Goal: Navigation & Orientation: Go to known website

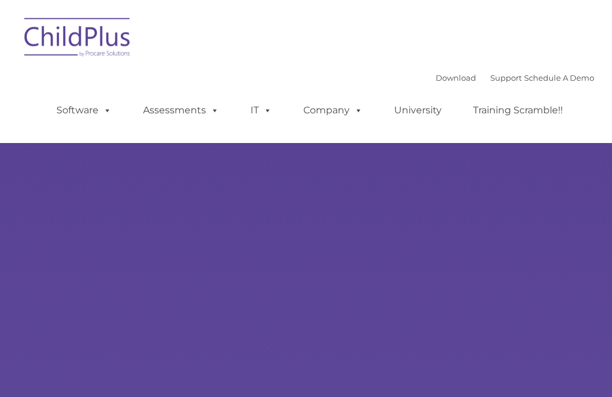
select select "MEDIUM"
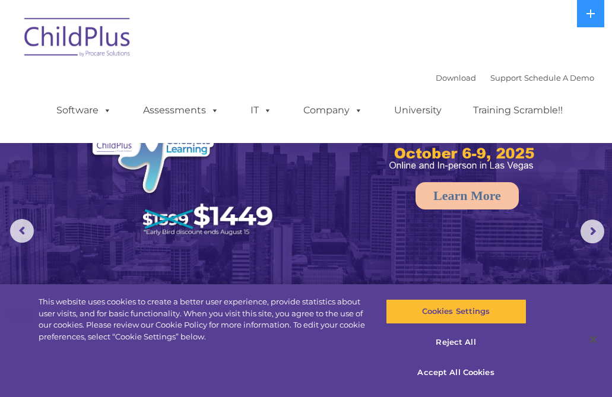
click at [40, 23] on img at bounding box center [77, 38] width 119 height 59
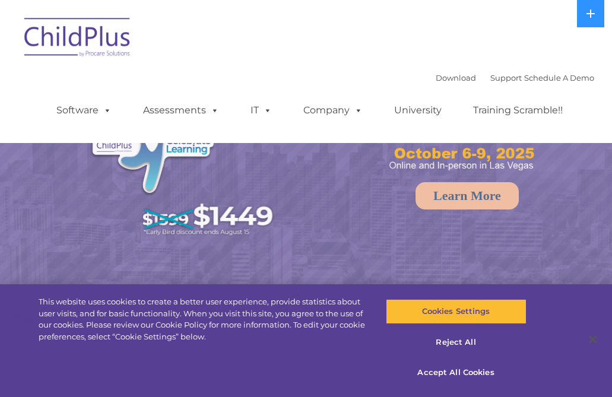
select select "MEDIUM"
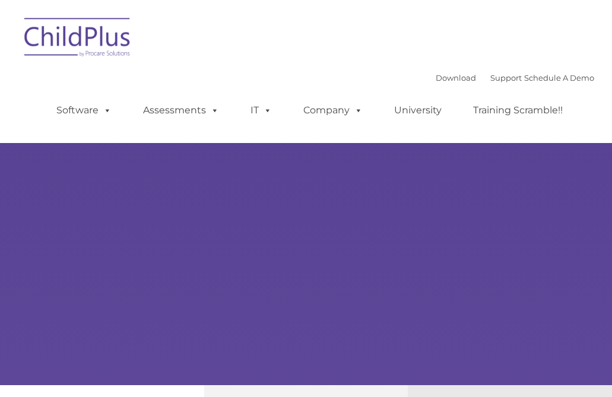
type input ""
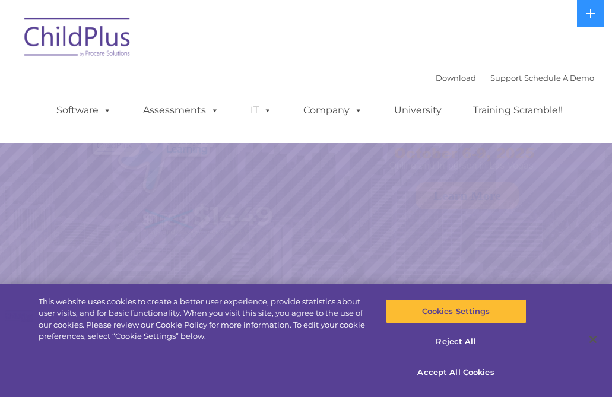
select select "MEDIUM"
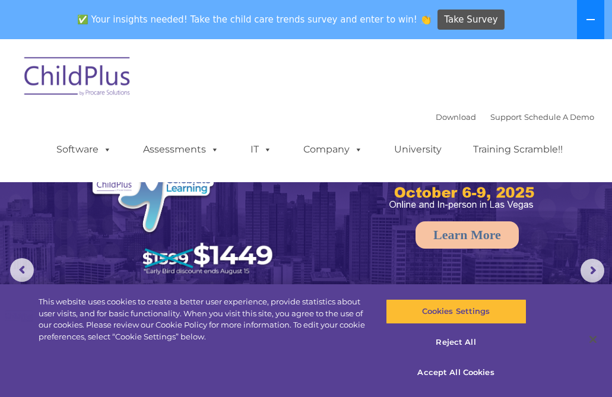
click at [588, 27] on button at bounding box center [590, 19] width 27 height 39
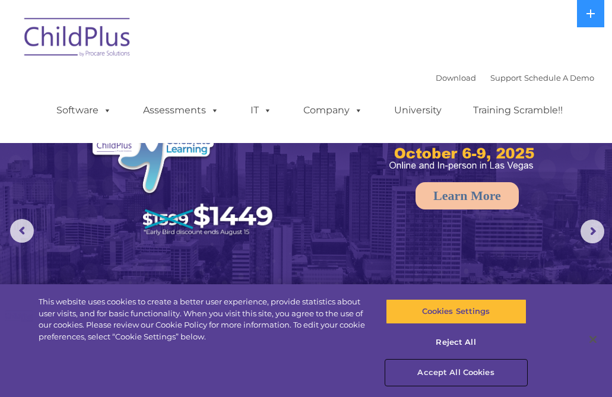
click at [440, 370] on button "Accept All Cookies" at bounding box center [456, 372] width 141 height 25
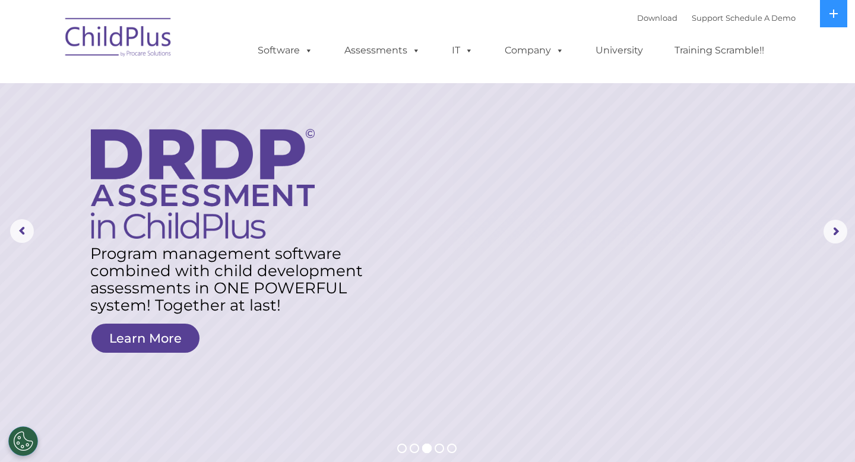
click at [112, 20] on img at bounding box center [118, 38] width 119 height 59
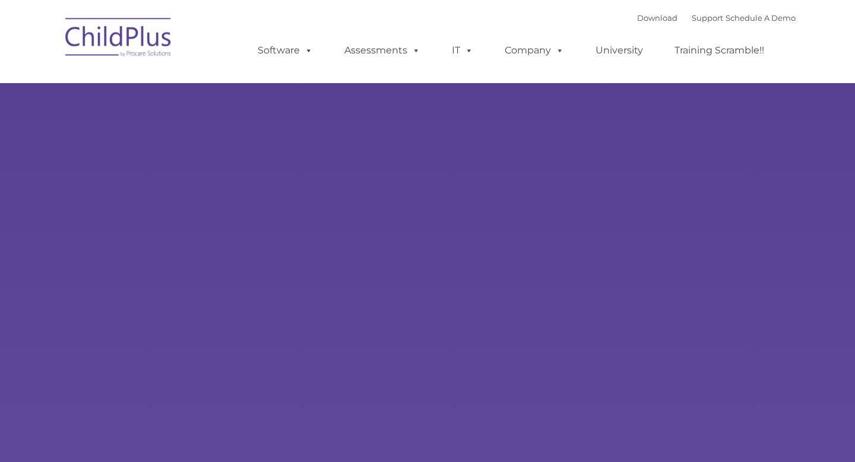
type input ""
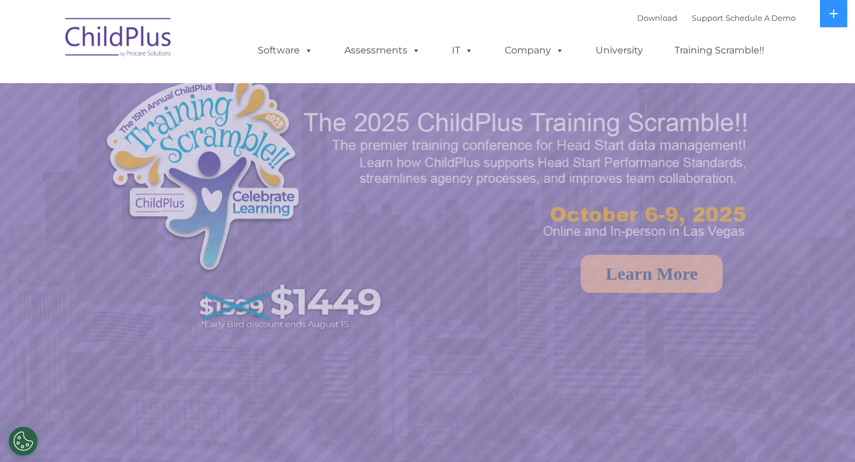
select select "MEDIUM"
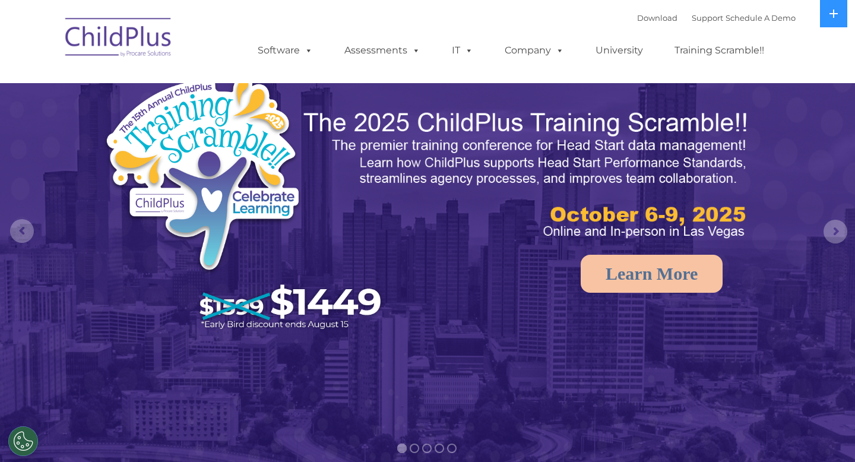
click at [134, 44] on img at bounding box center [118, 38] width 119 height 59
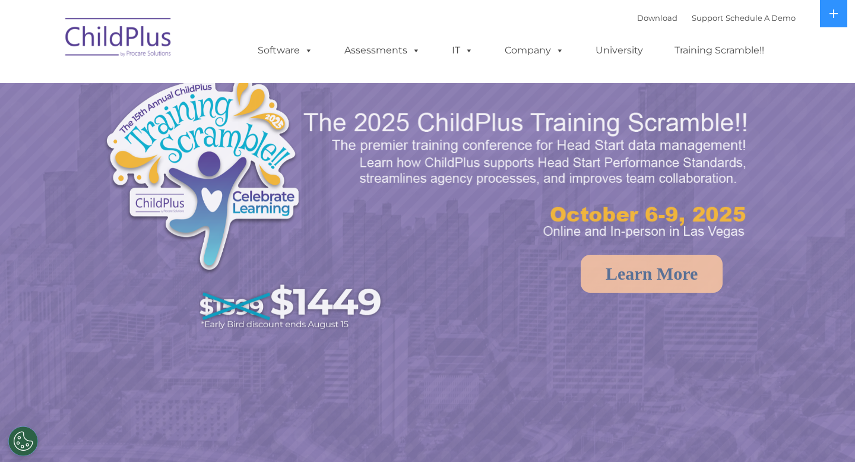
select select "MEDIUM"
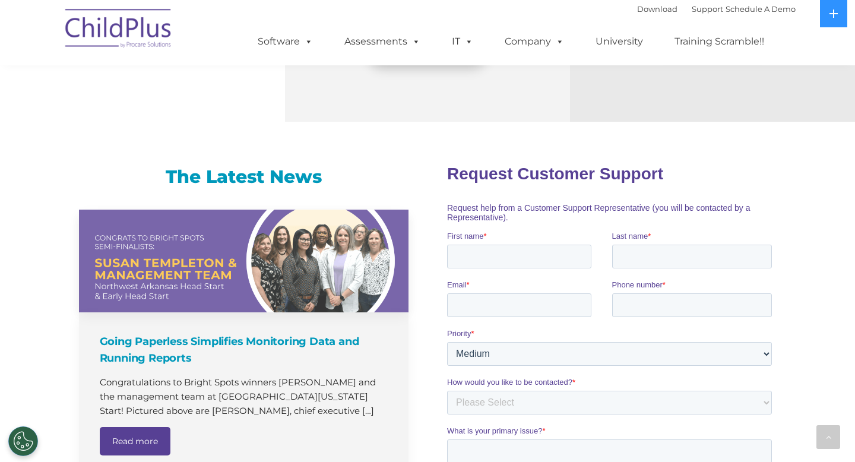
scroll to position [748, 0]
